Goal: Browse casually: Explore the website without a specific task or goal

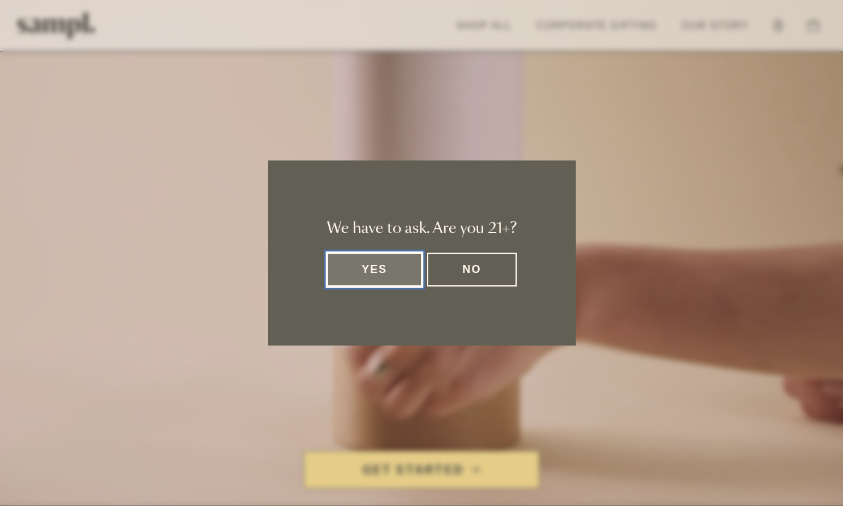
click at [391, 275] on button "Yes" at bounding box center [375, 269] width 96 height 34
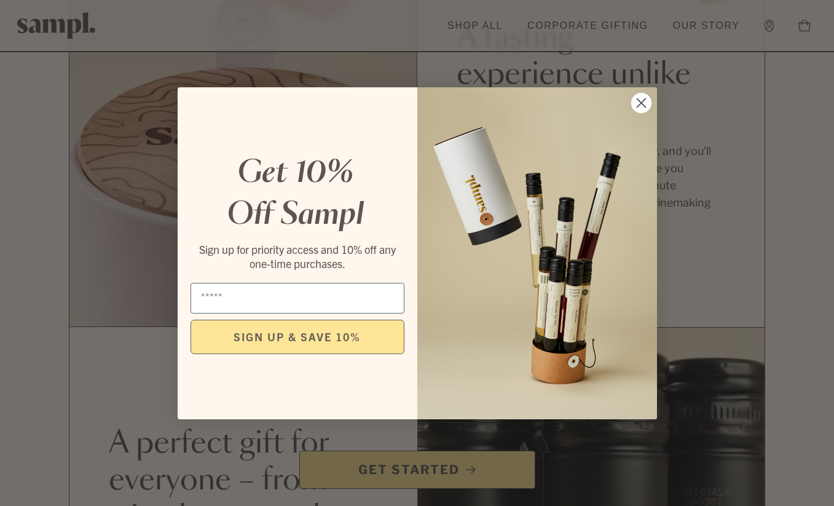
scroll to position [825, 0]
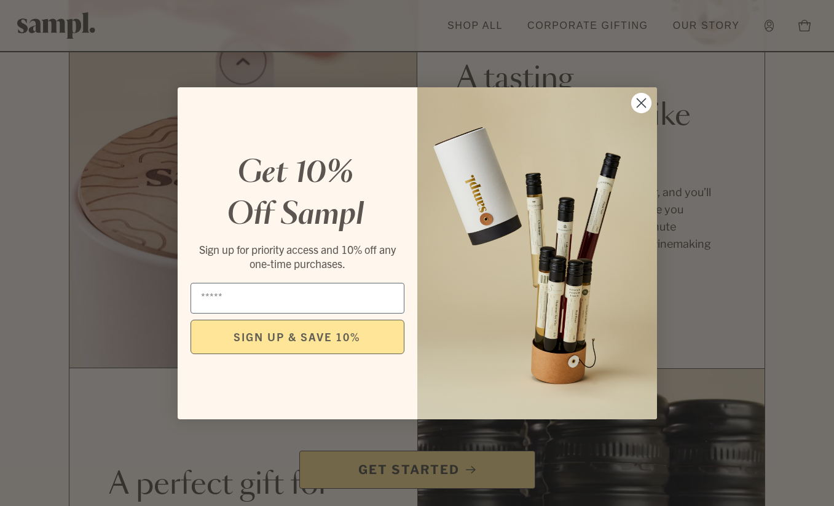
click at [634, 100] on circle "Close dialog" at bounding box center [640, 102] width 20 height 20
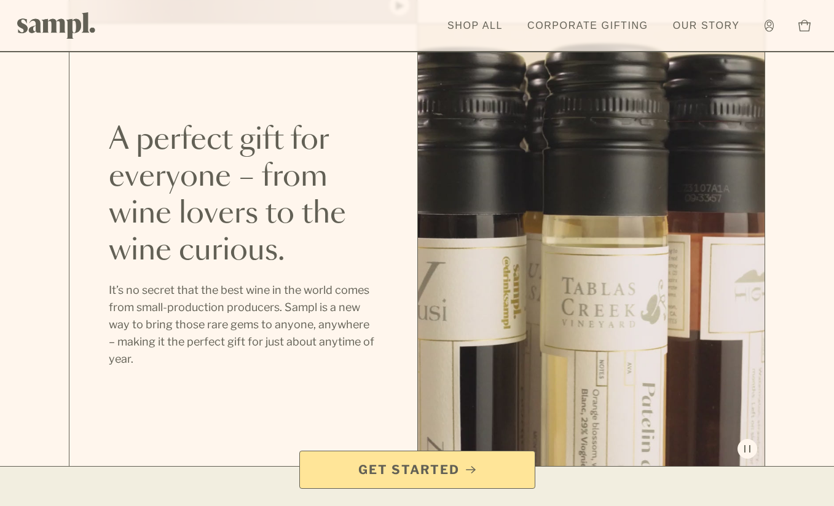
scroll to position [1378, 0]
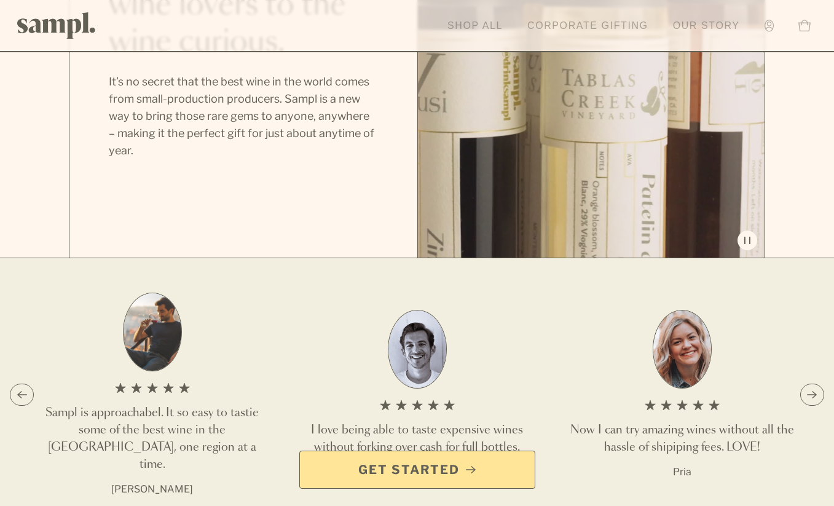
click at [471, 24] on link "Shop All" at bounding box center [475, 25] width 68 height 27
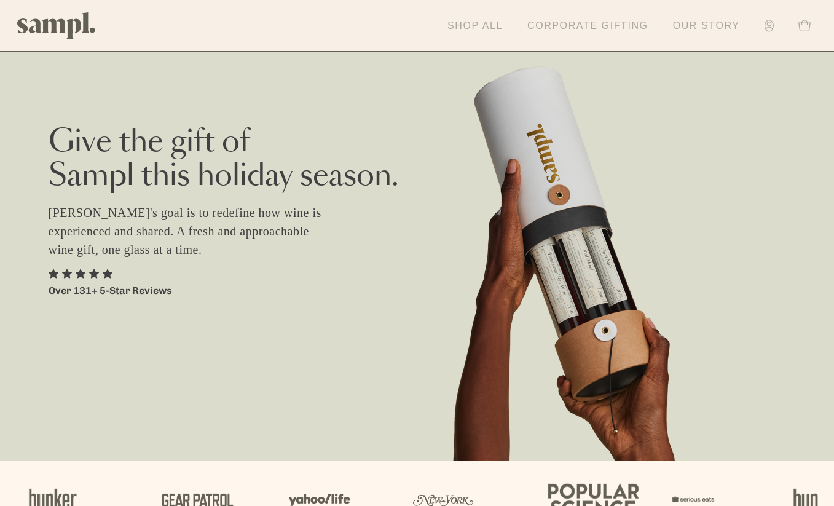
click at [712, 34] on link "Our Story" at bounding box center [705, 25] width 79 height 27
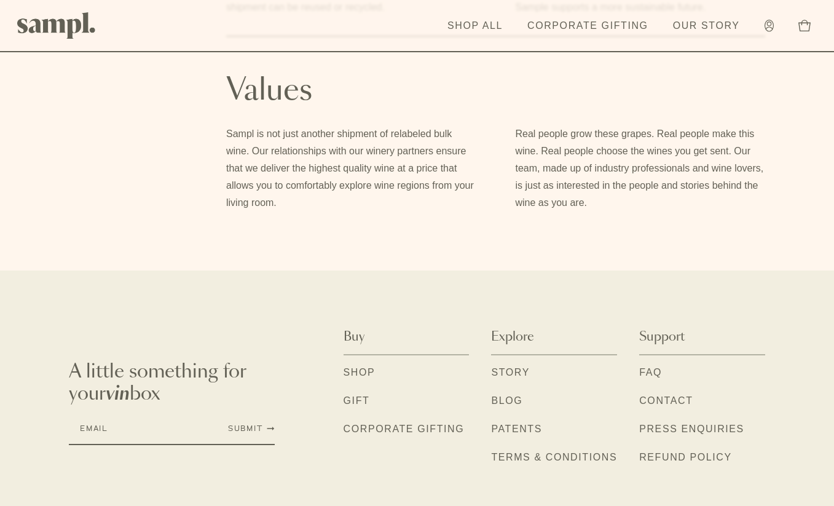
scroll to position [1095, 0]
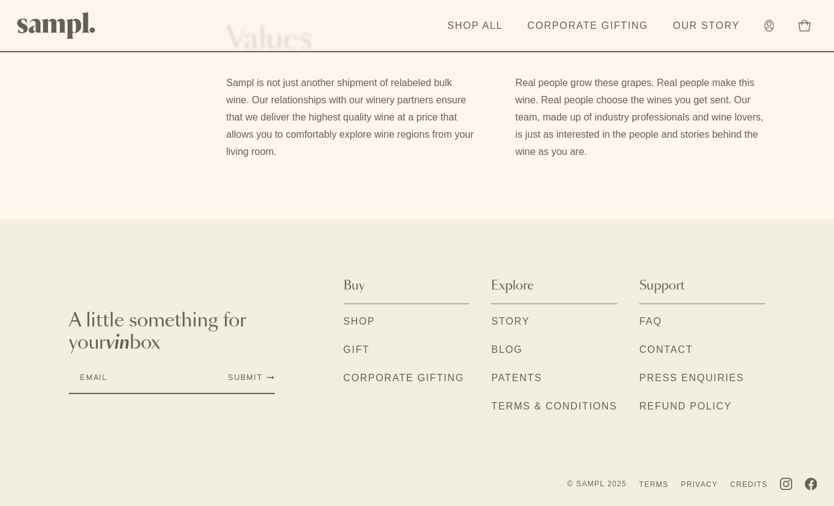
click at [356, 346] on link "Gift" at bounding box center [356, 350] width 26 height 16
